Goal: Task Accomplishment & Management: Complete application form

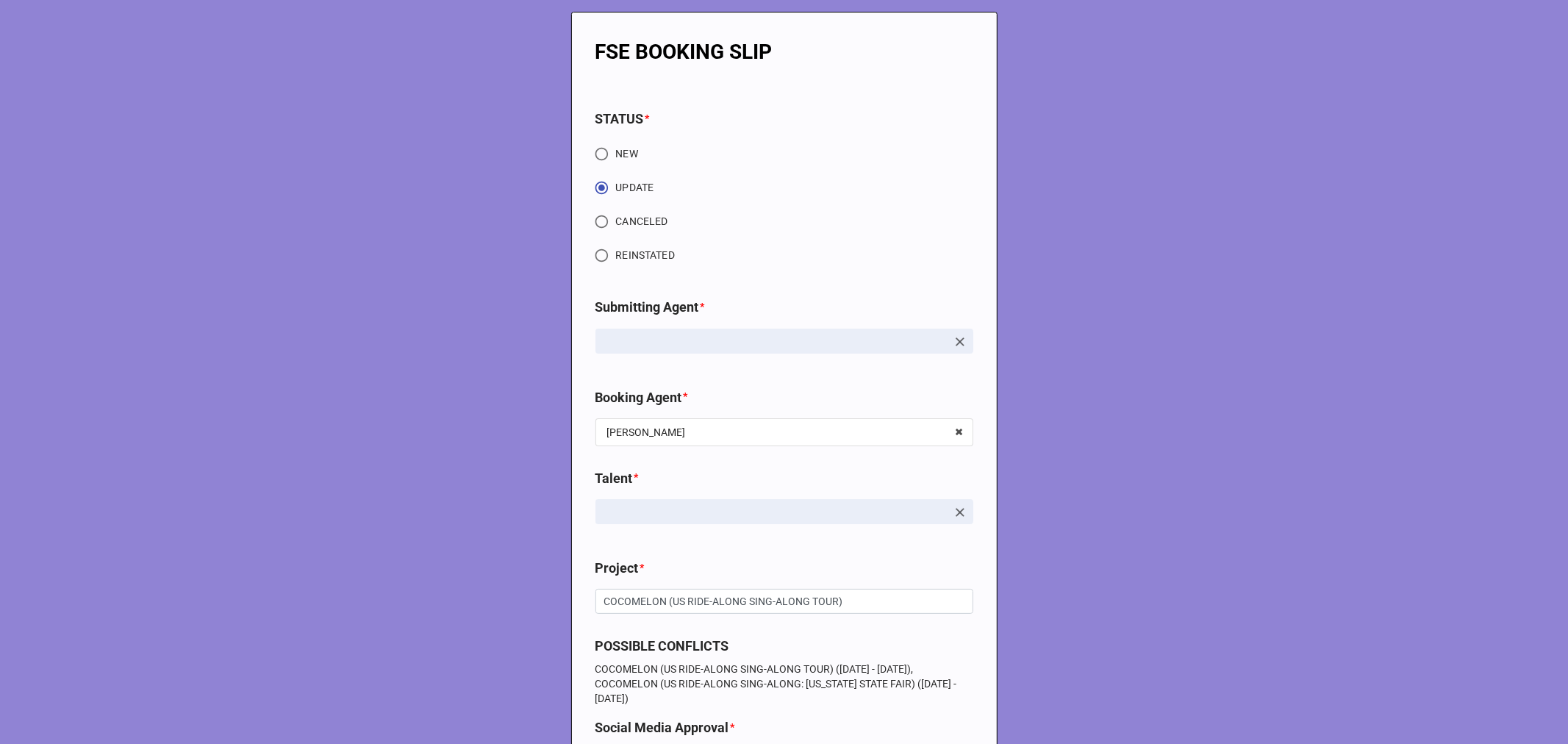
type textarea "x"
click at [593, 218] on input "CANCELED" at bounding box center [602, 221] width 29 height 29
radio input "true"
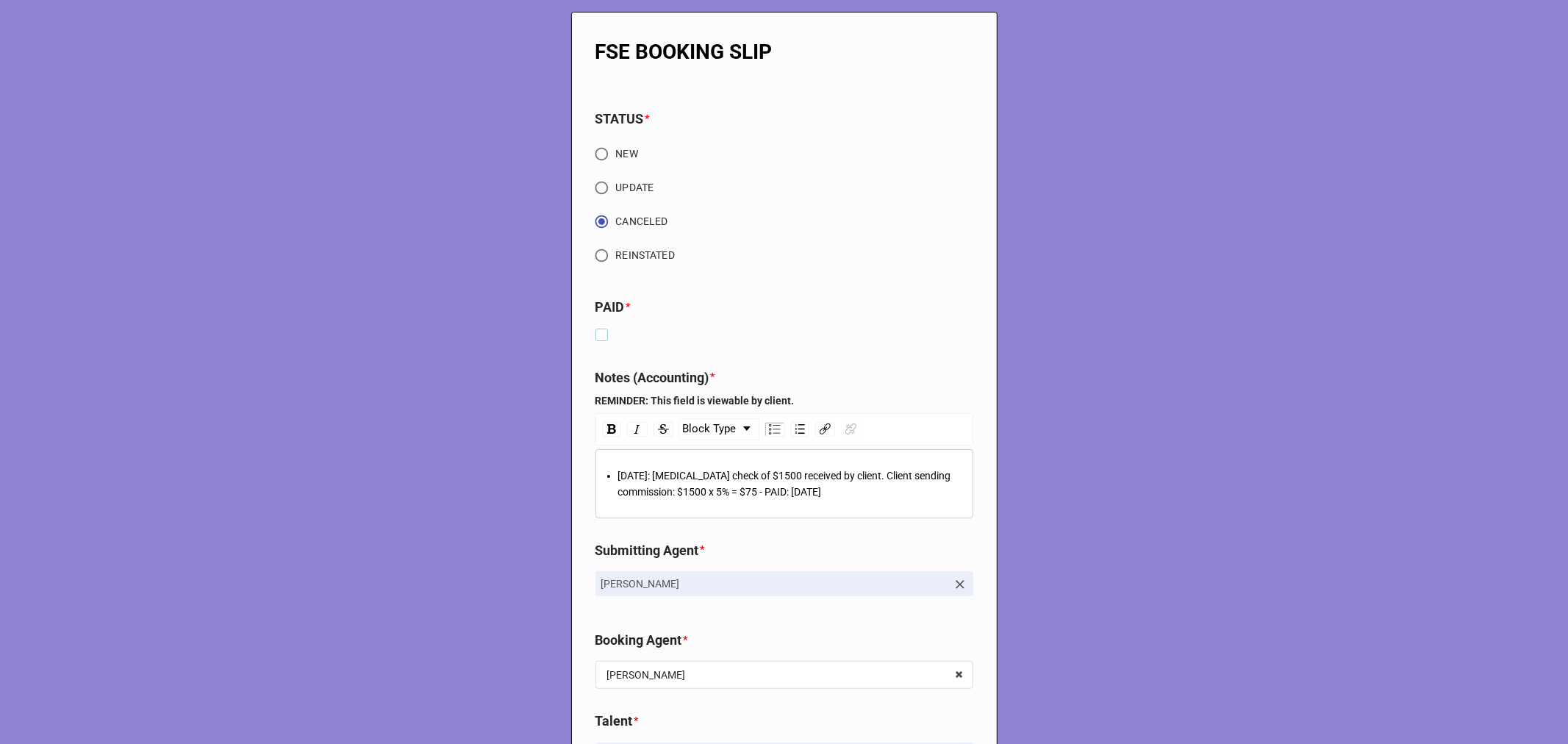
click at [599, 329] on label at bounding box center [602, 329] width 13 height 0
type textarea "x"
checkbox input "true"
click at [865, 493] on div "5/1/25: Retainer check of $1500 received by client. Client sending commission: …" at bounding box center [792, 484] width 349 height 32
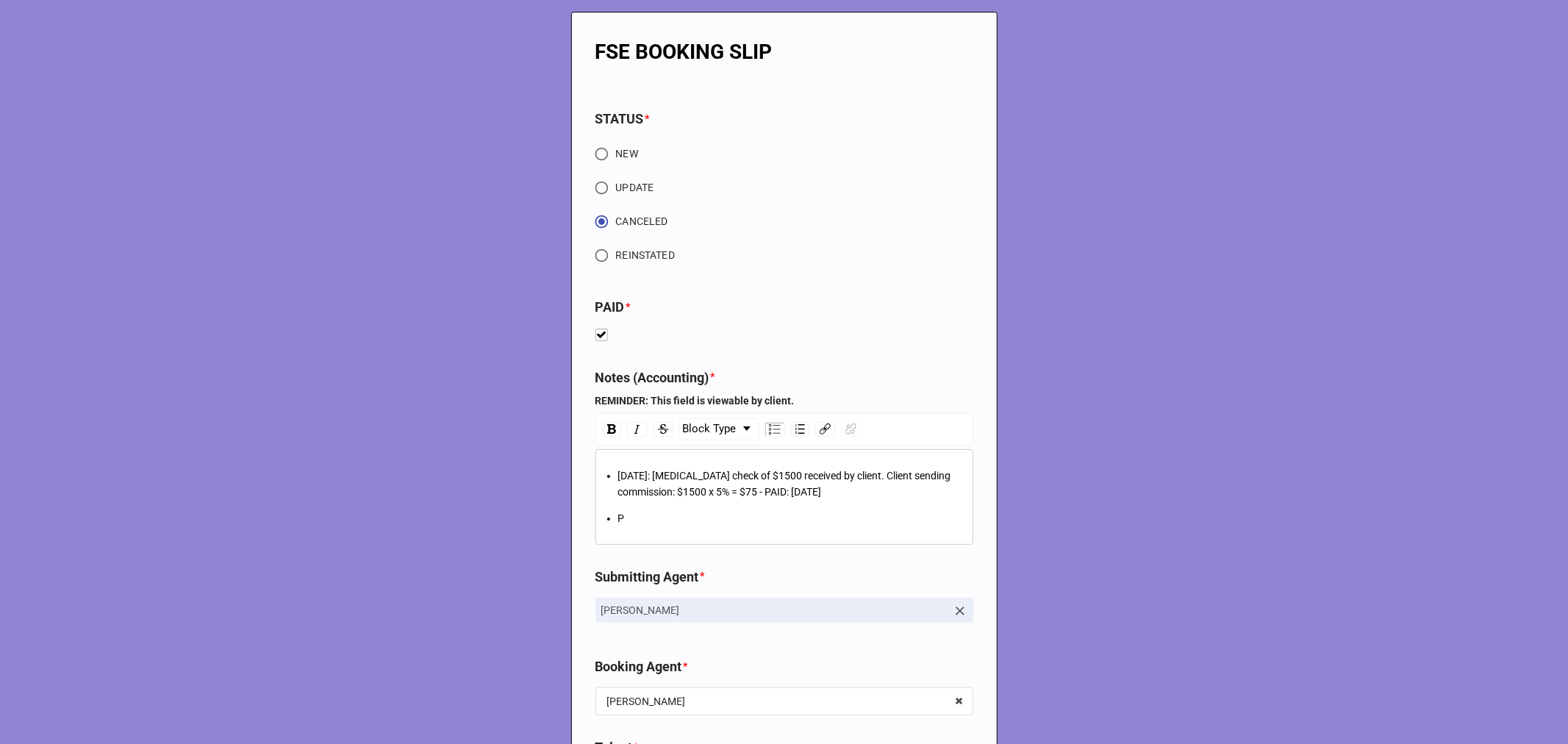
type textarea "x"
drag, startPoint x: 735, startPoint y: 518, endPoint x: 614, endPoint y: 518, distance: 121.0
click at [619, 518] on div "Production ended early." at bounding box center [792, 518] width 349 height 16
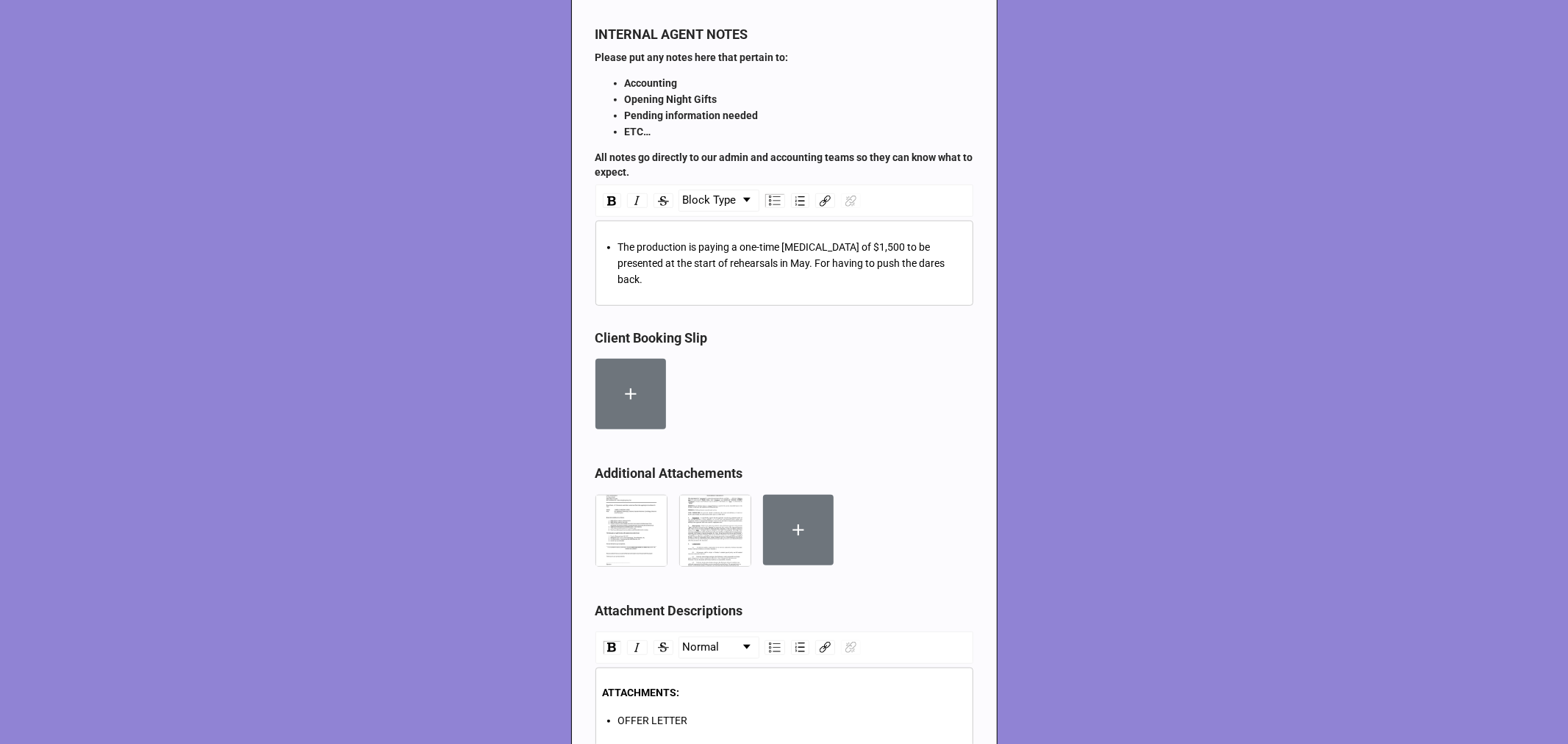
scroll to position [5631, 0]
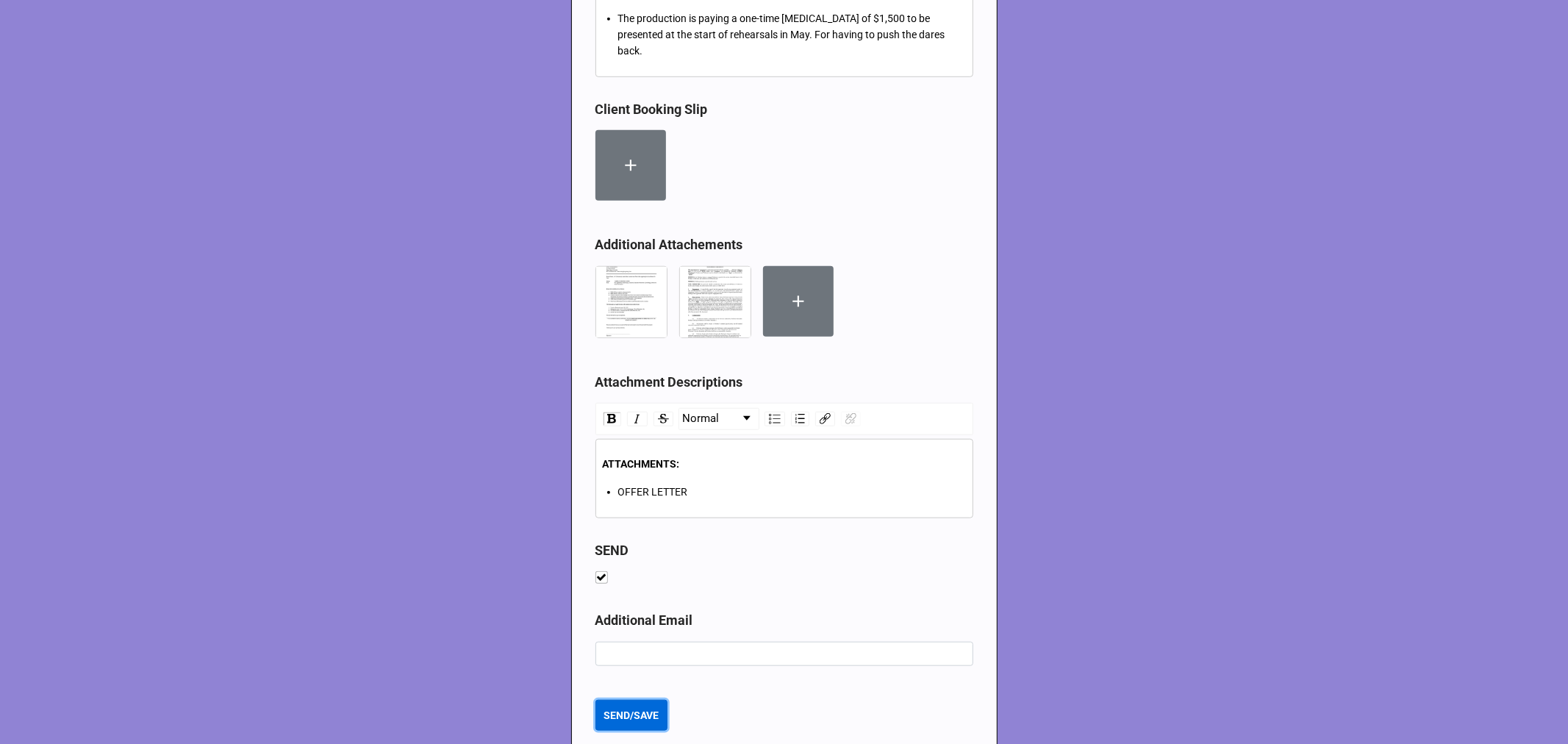
type textarea "x"
click at [630, 708] on b "SEND/SAVE" at bounding box center [631, 715] width 55 height 15
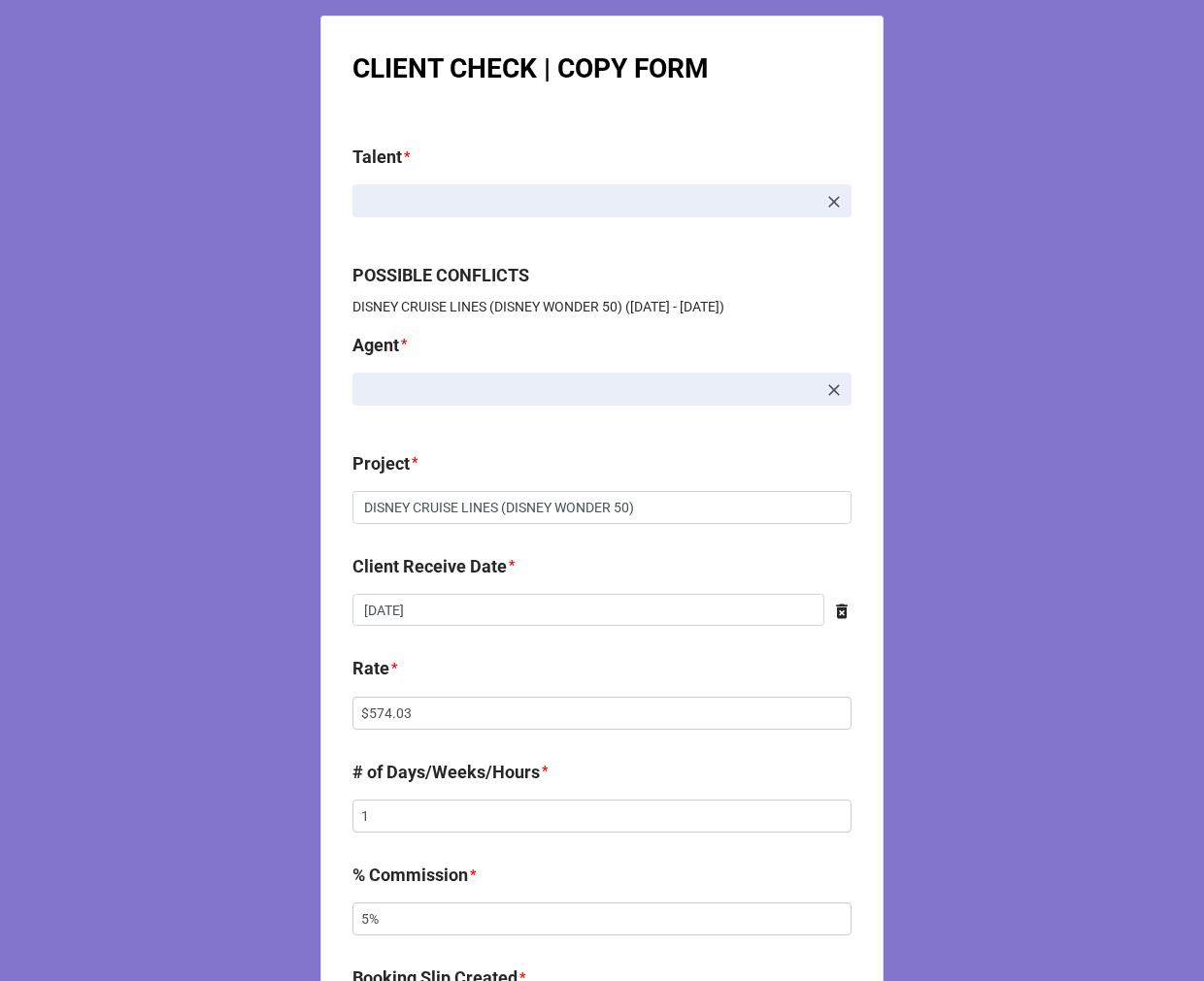
scroll to position [215, 0]
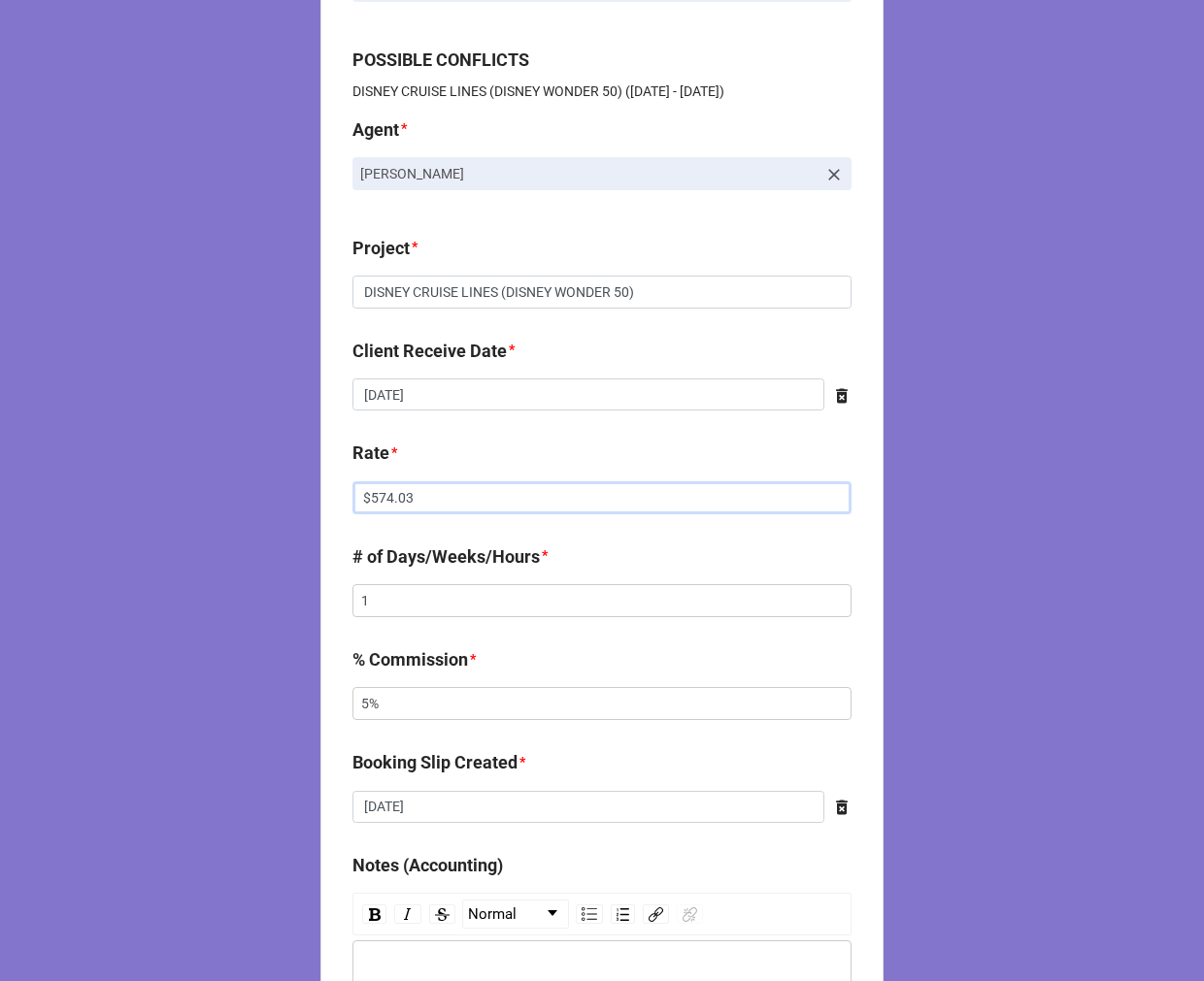
drag, startPoint x: 478, startPoint y: 492, endPoint x: 220, endPoint y: 496, distance: 258.0
click at [221, 498] on div "CLIENT CHECK | COPY FORM Talent * [PERSON_NAME] POSSIBLE CONFLICTS DISNEY CRUIS…" at bounding box center [602, 776] width 1204 height 1982
type input "$2,095.71"
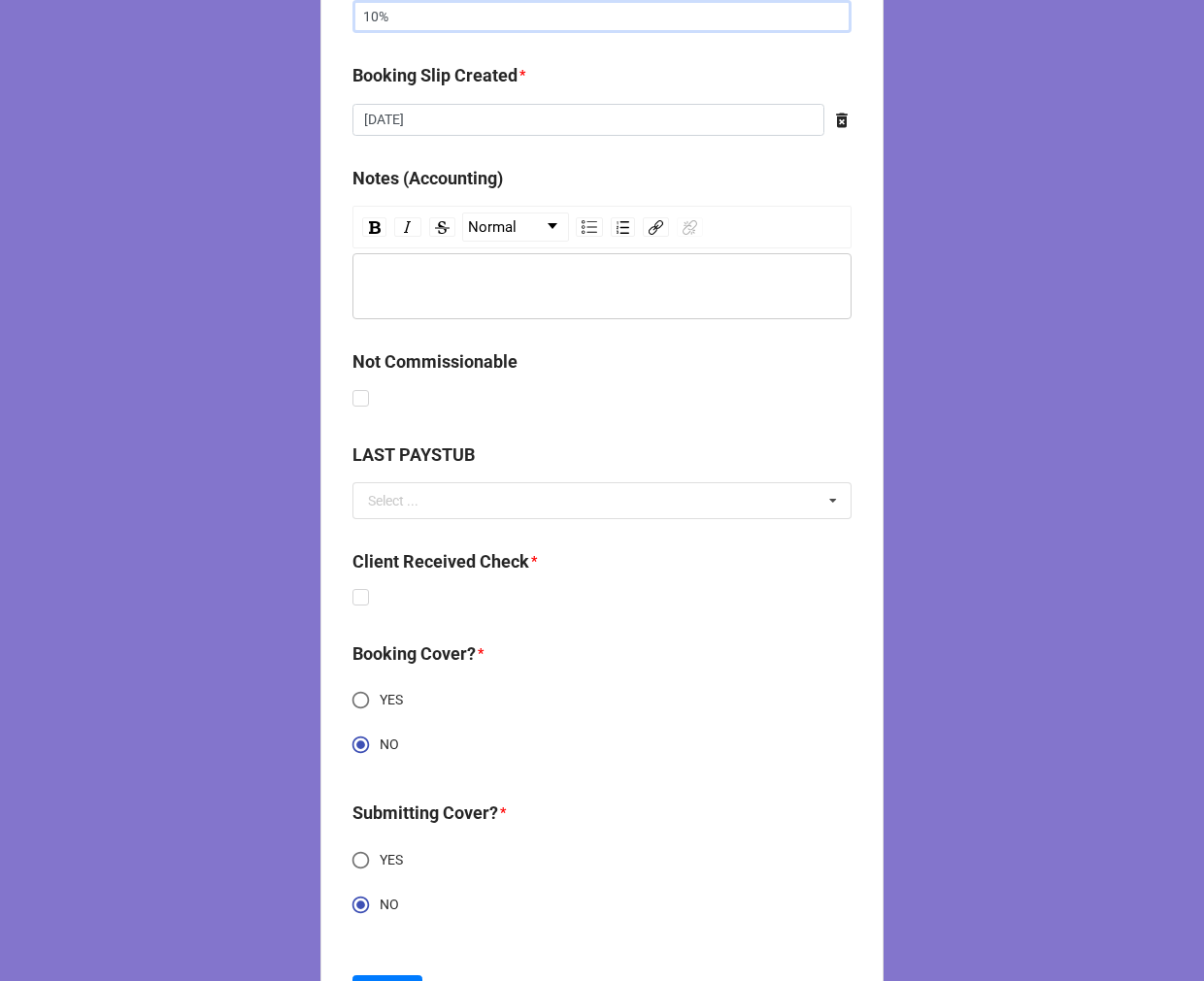
scroll to position [998, 0]
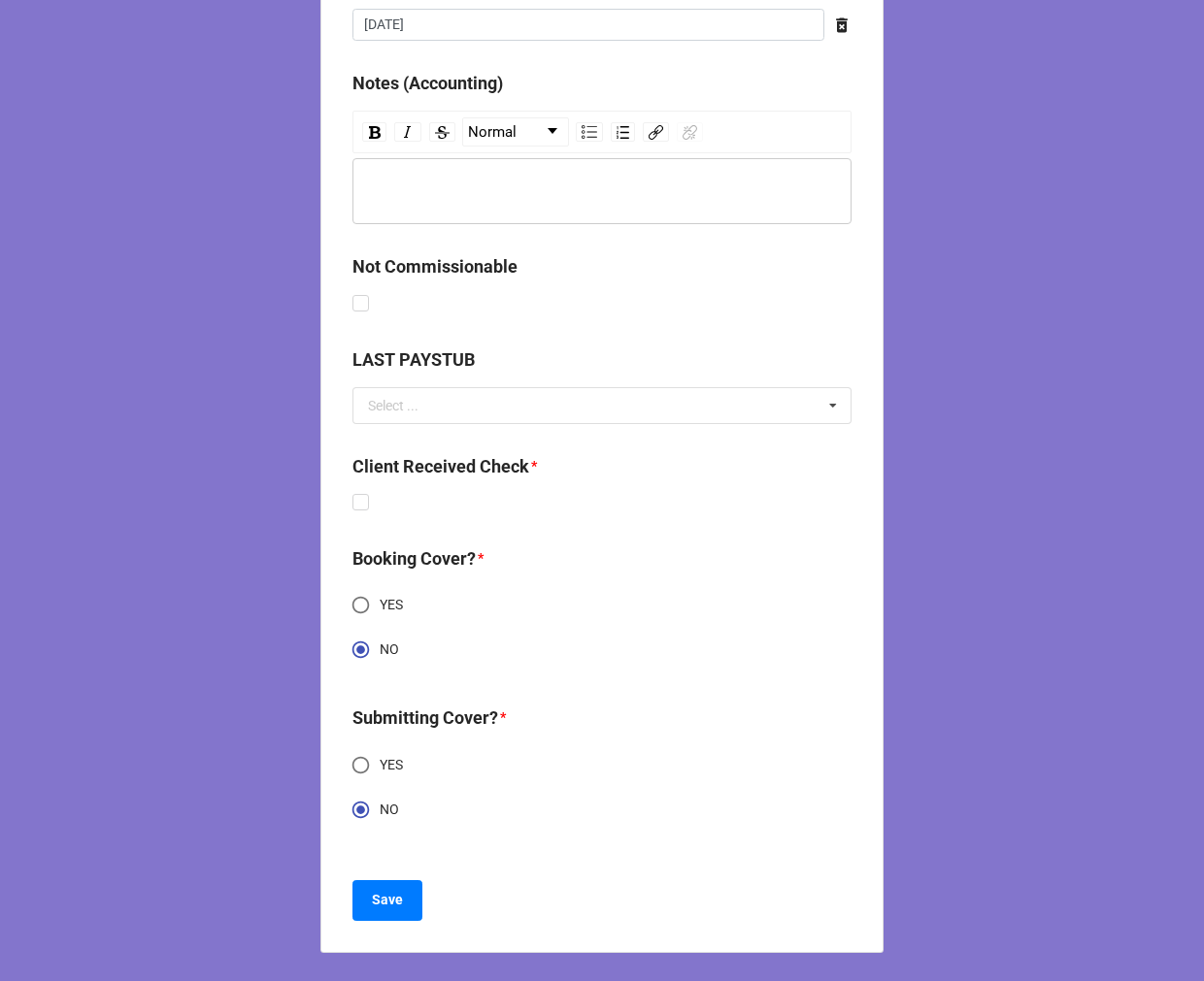
type input "10%"
click at [356, 492] on div "Client Received Check *" at bounding box center [602, 485] width 499 height 63
click at [354, 494] on label at bounding box center [360, 494] width 17 height 0
checkbox input "true"
click at [379, 900] on b "Save" at bounding box center [387, 900] width 31 height 20
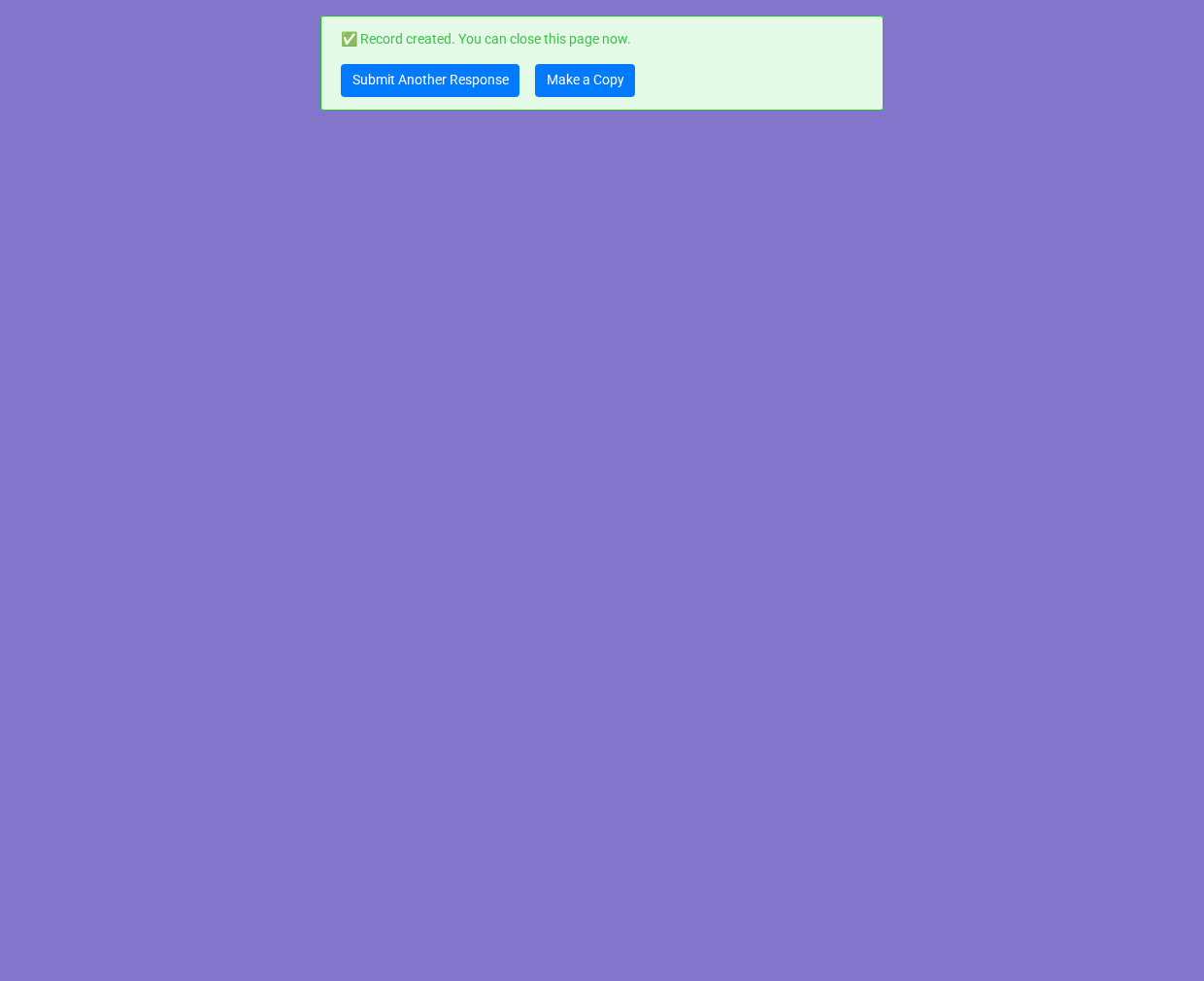
scroll to position [0, 0]
